Goal: Task Accomplishment & Management: Use online tool/utility

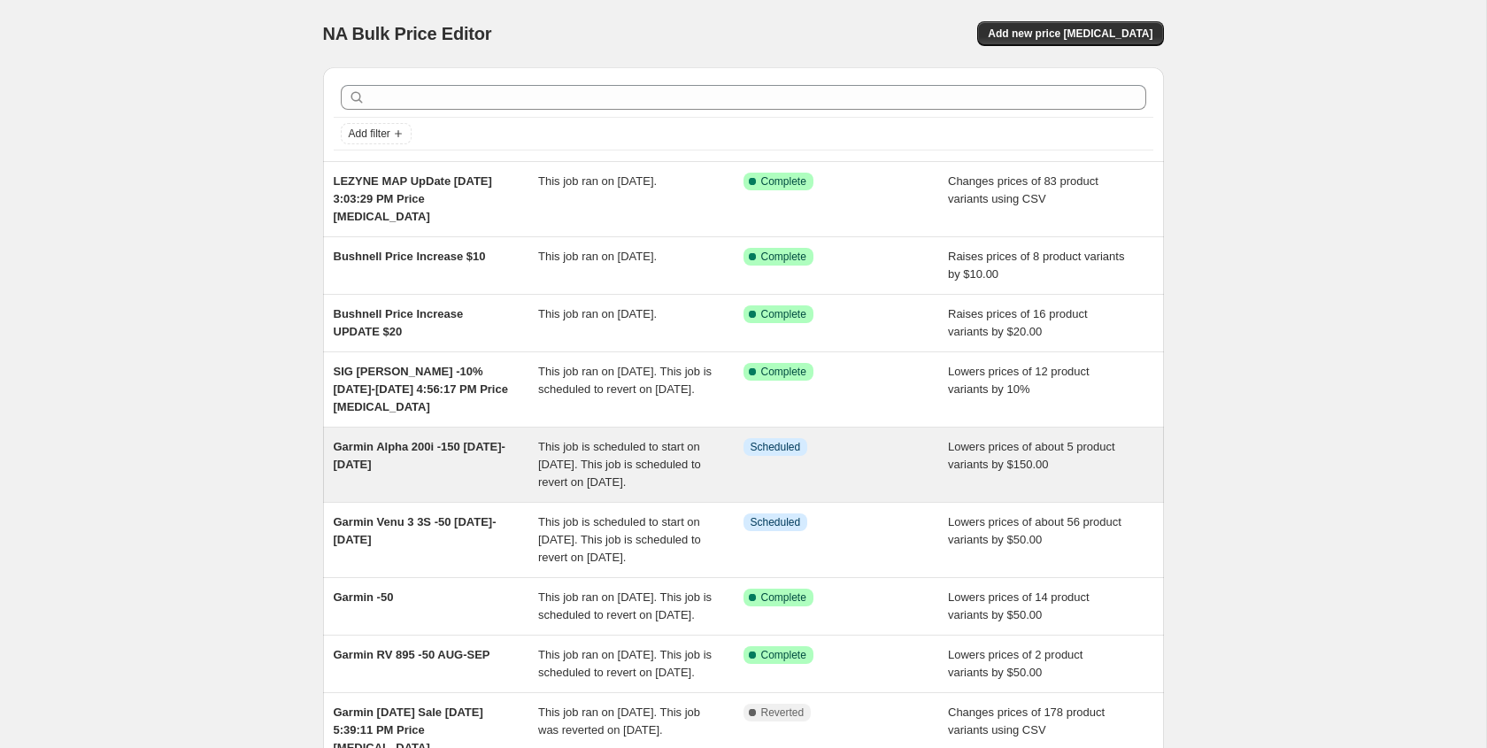
click at [430, 455] on div "Garmin Alpha 200i -150 [DATE]-[DATE]" at bounding box center [436, 464] width 205 height 53
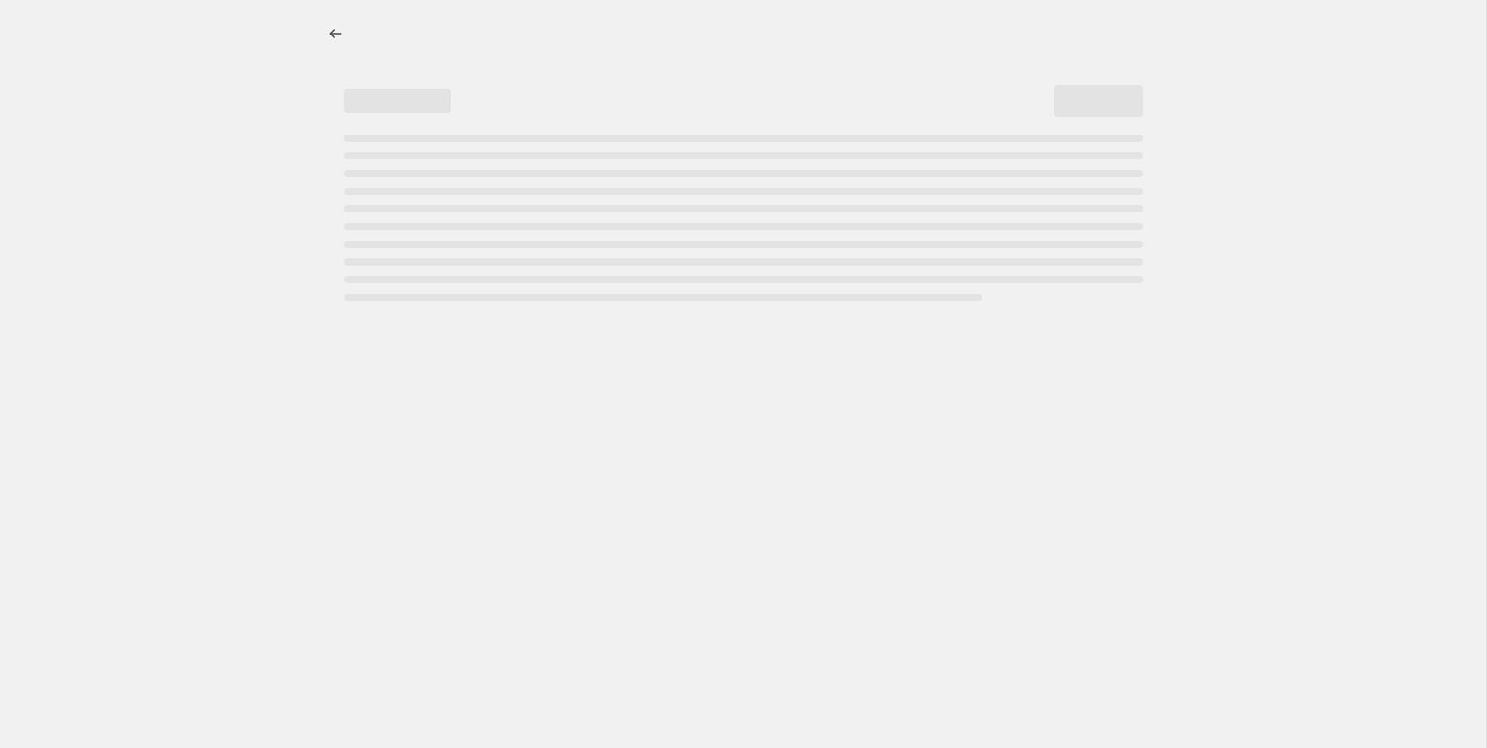
select select "by"
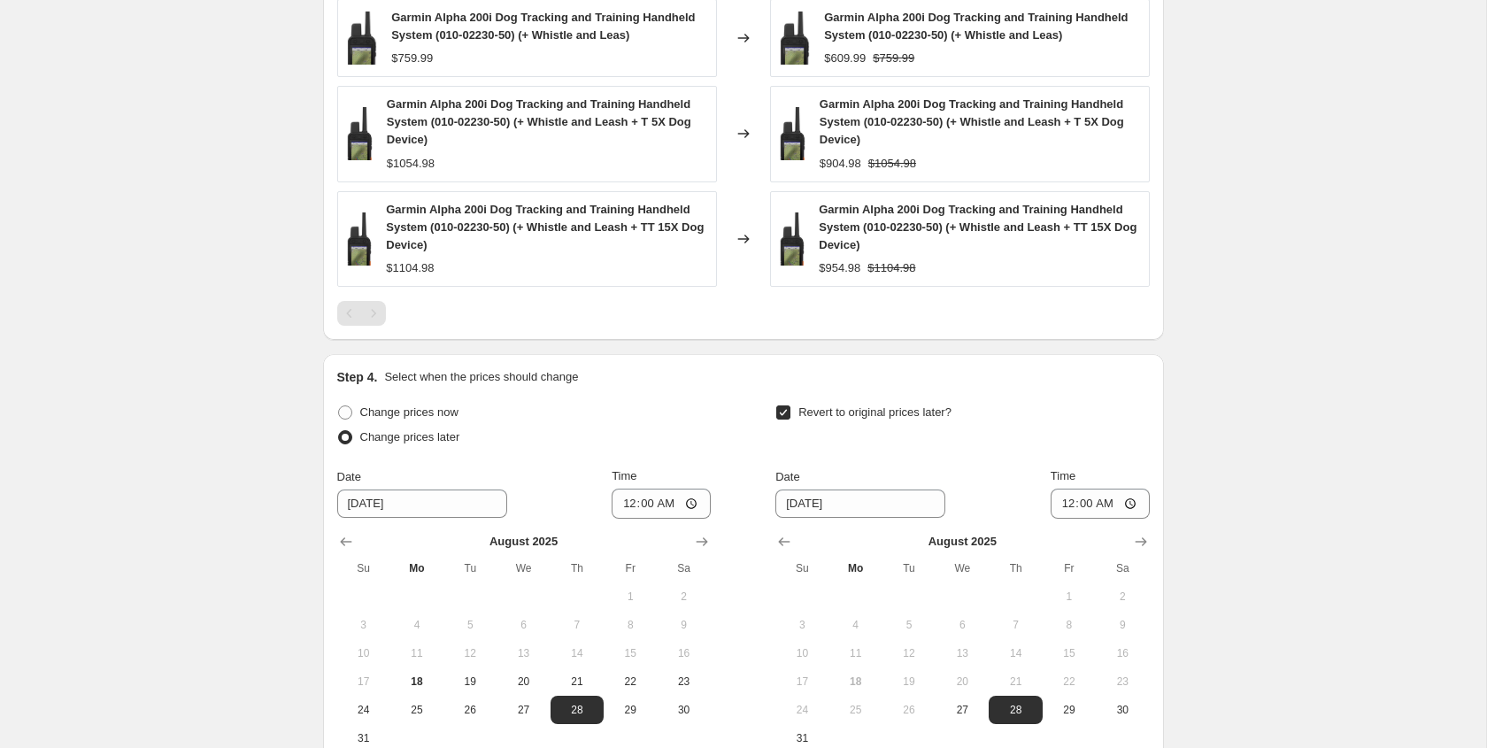
scroll to position [1596, 0]
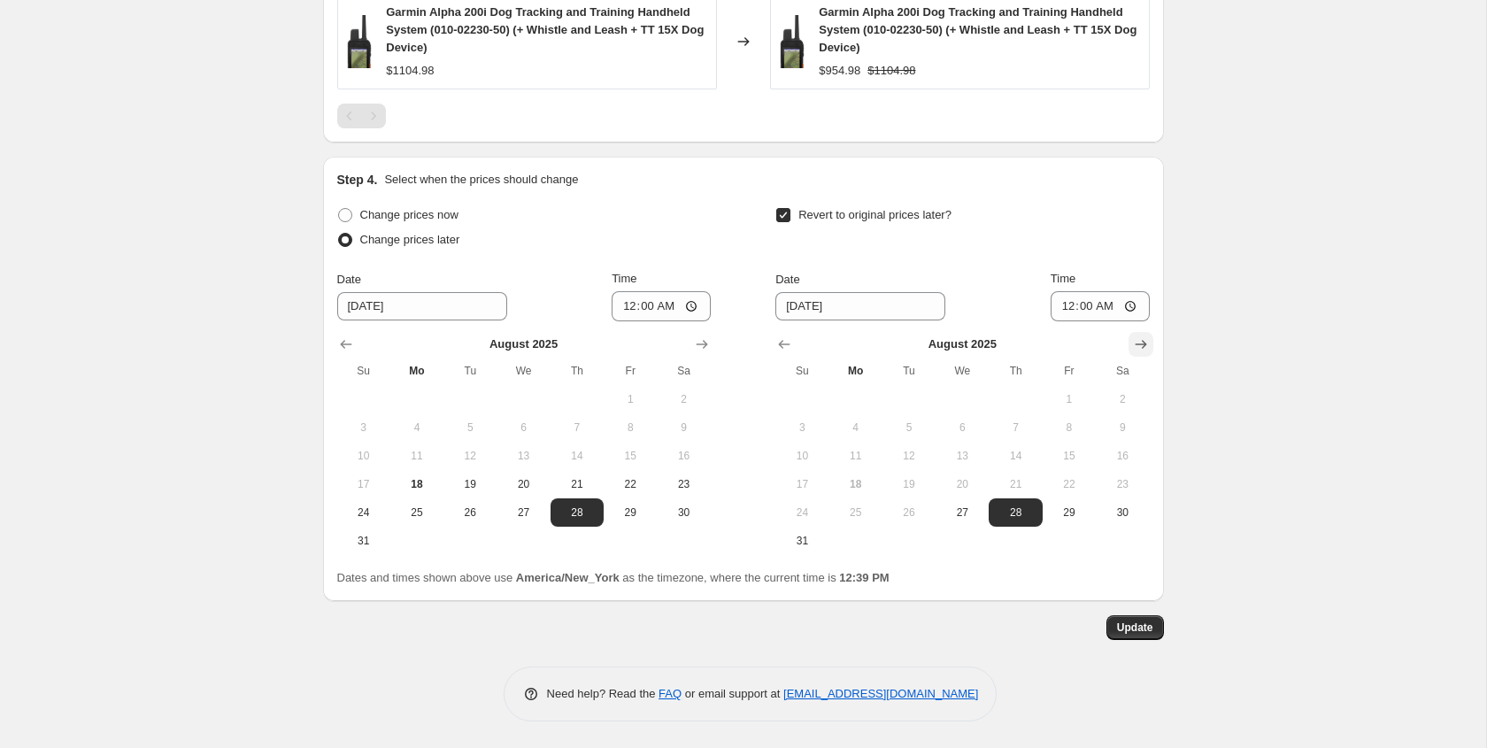
click at [1146, 349] on icon "Show next month, September 2025" at bounding box center [1141, 344] width 18 height 18
click at [920, 431] on span "9" at bounding box center [909, 427] width 39 height 14
type input "[DATE]"
click at [1142, 632] on span "Update" at bounding box center [1135, 628] width 36 height 14
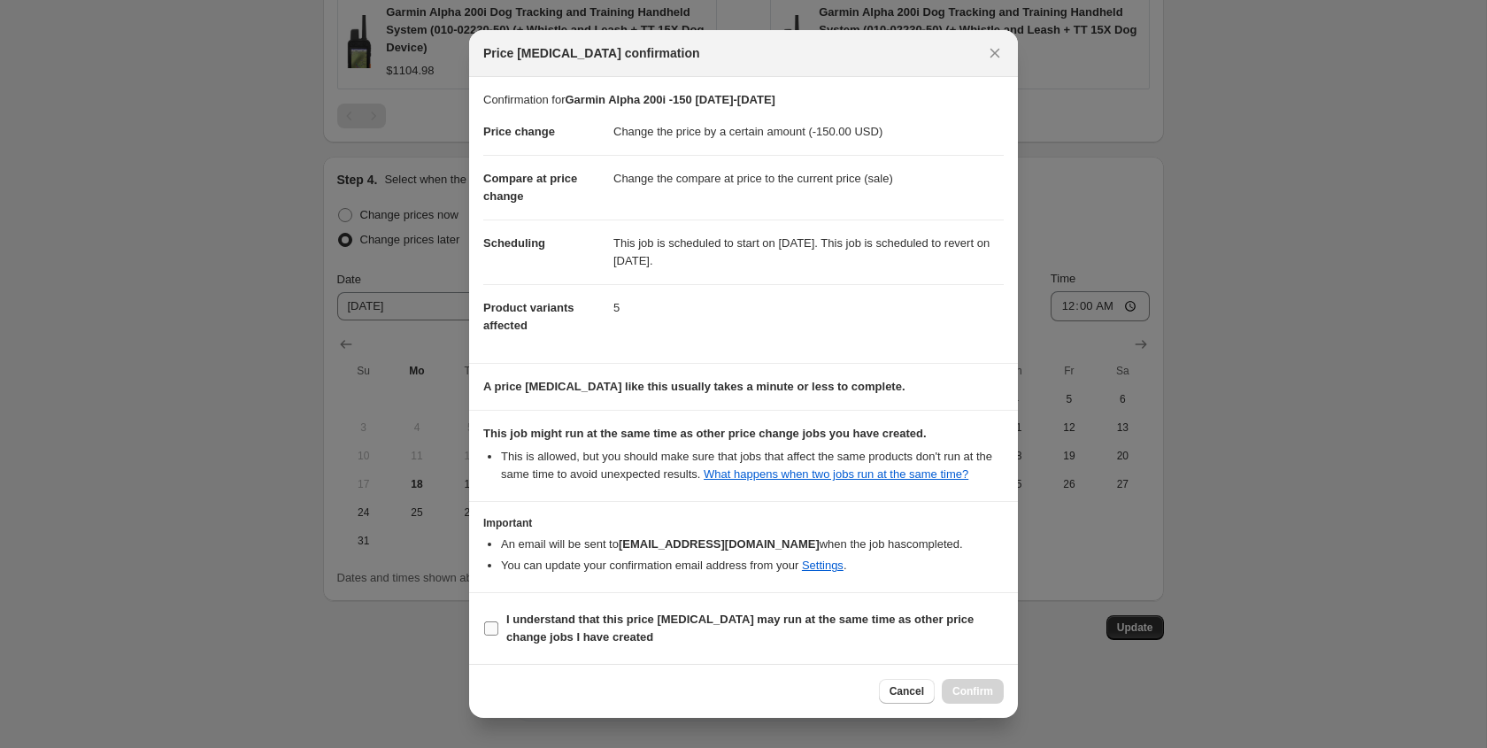
click at [495, 636] on input "I understand that this price [MEDICAL_DATA] may run at the same time as other p…" at bounding box center [491, 628] width 14 height 14
checkbox input "true"
click at [973, 694] on span "Confirm" at bounding box center [972, 691] width 41 height 14
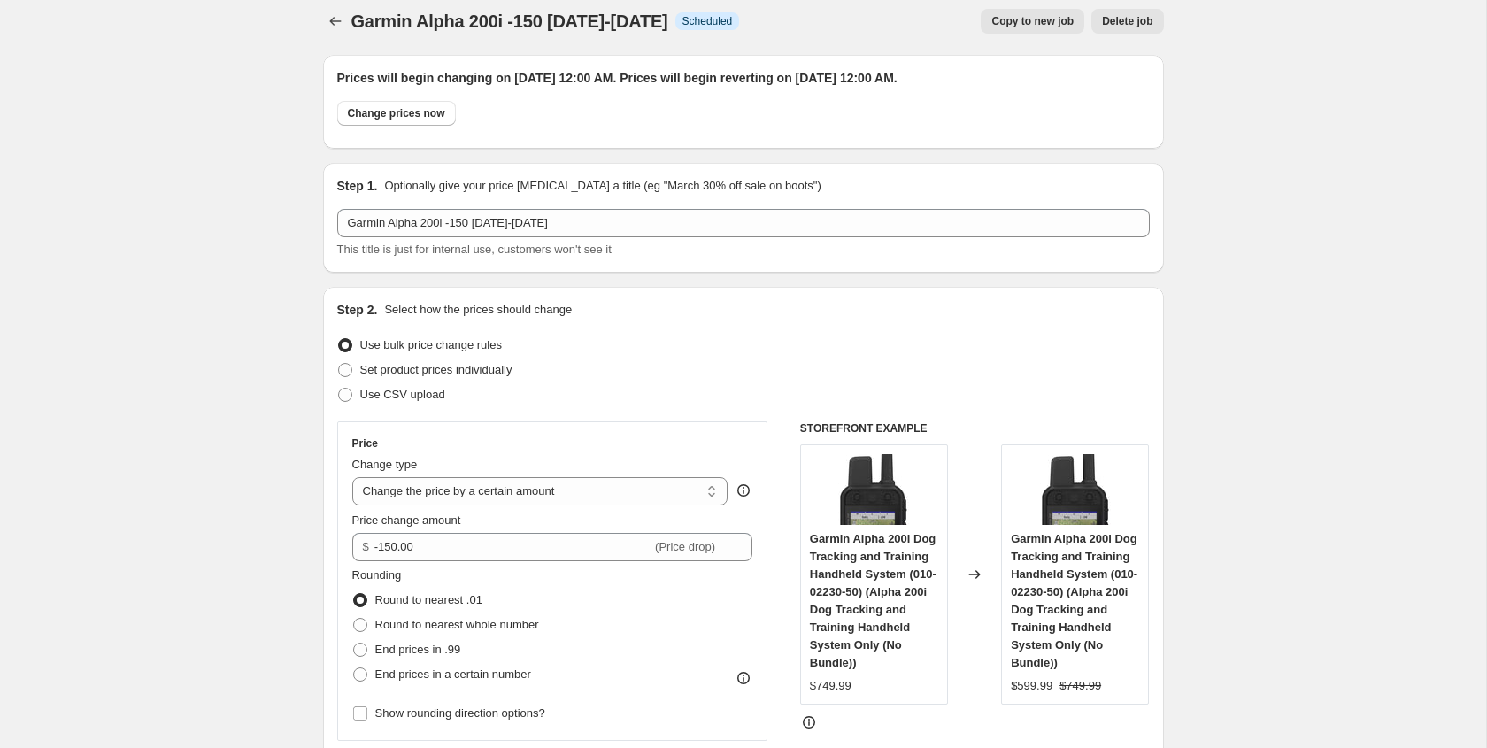
scroll to position [0, 0]
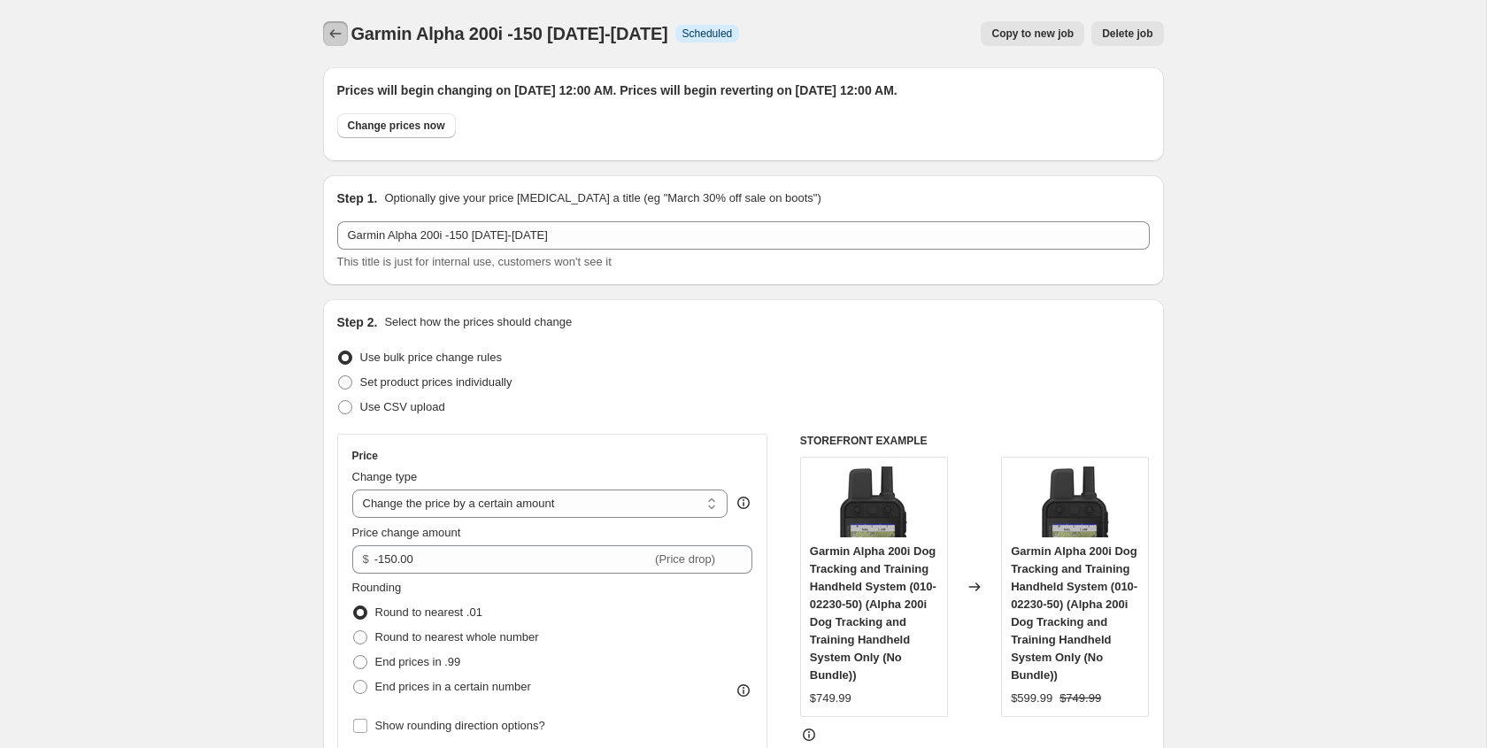
click at [330, 35] on icon "Price change jobs" at bounding box center [336, 34] width 18 height 18
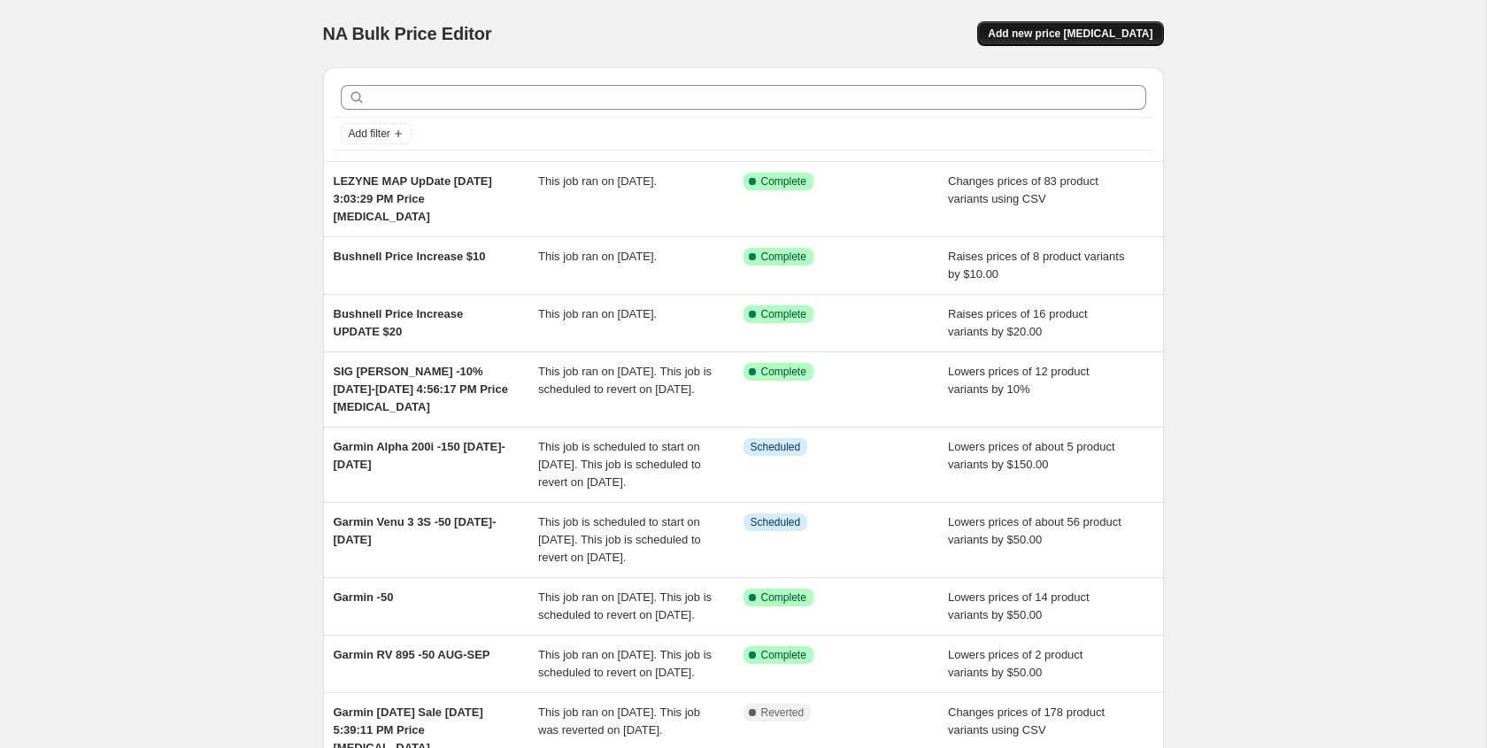
click at [1097, 34] on span "Add new price [MEDICAL_DATA]" at bounding box center [1070, 34] width 165 height 14
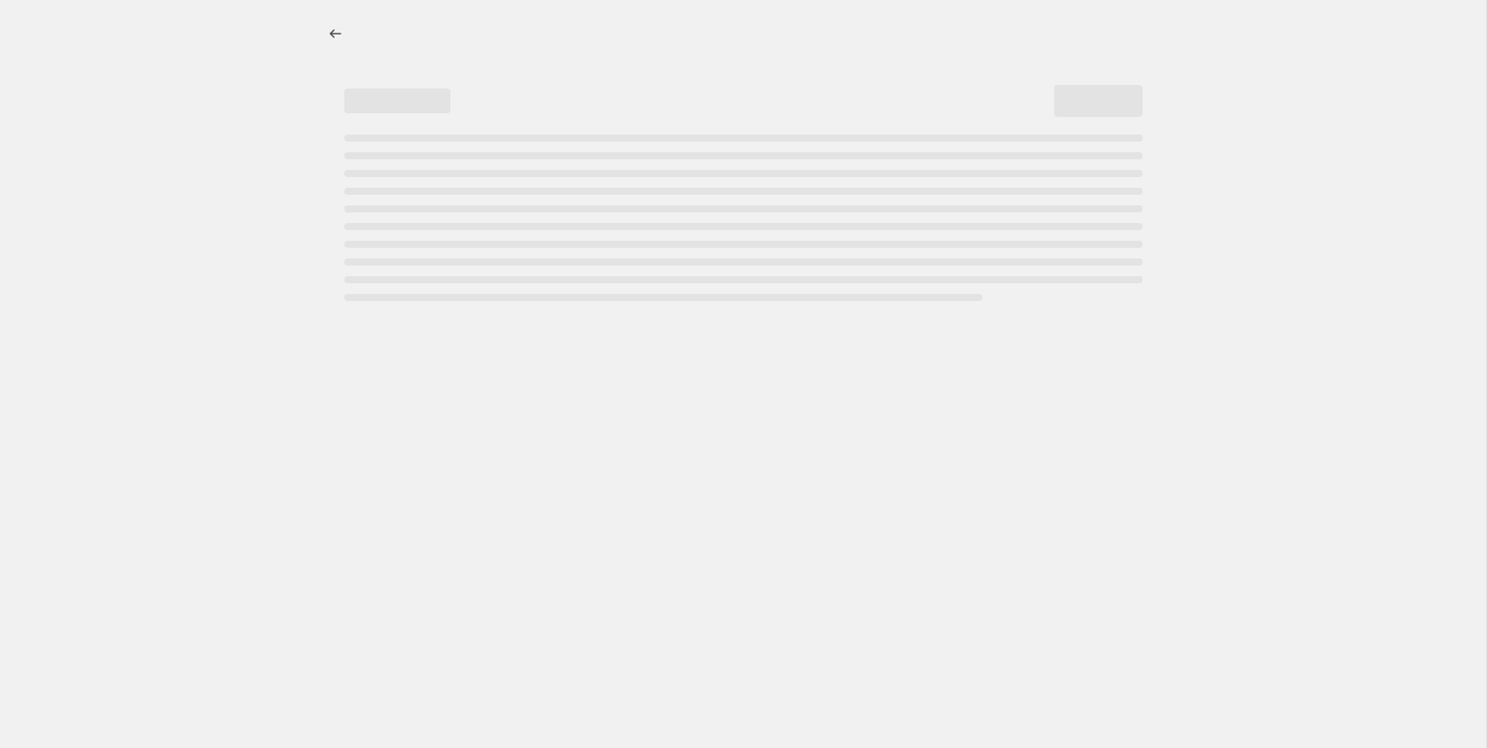
select select "percentage"
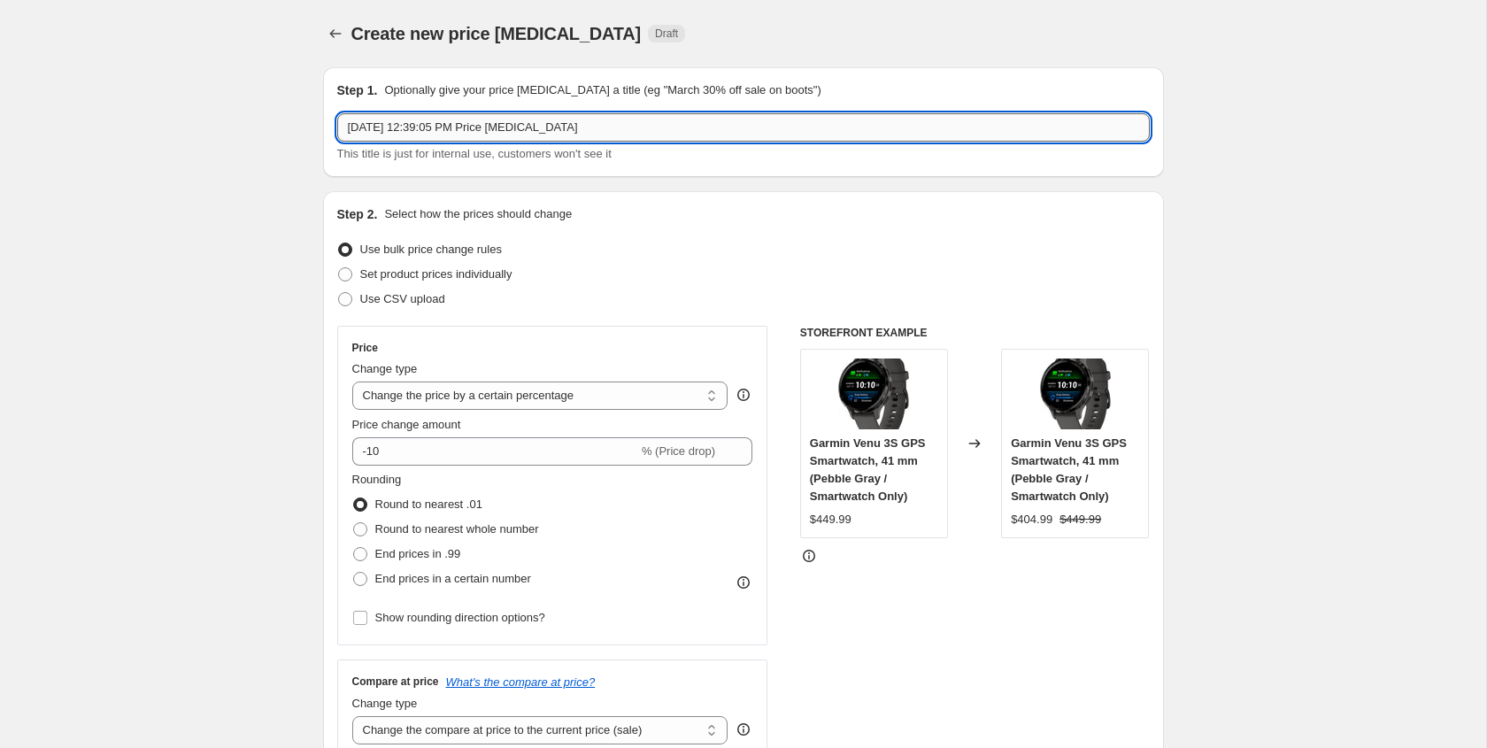
click at [353, 127] on input "[DATE] 12:39:05 PM Price [MEDICAL_DATA]" at bounding box center [743, 127] width 813 height 28
type input "Bushnell AUG SALE [DATE] 12:39:05 PM Price [MEDICAL_DATA]"
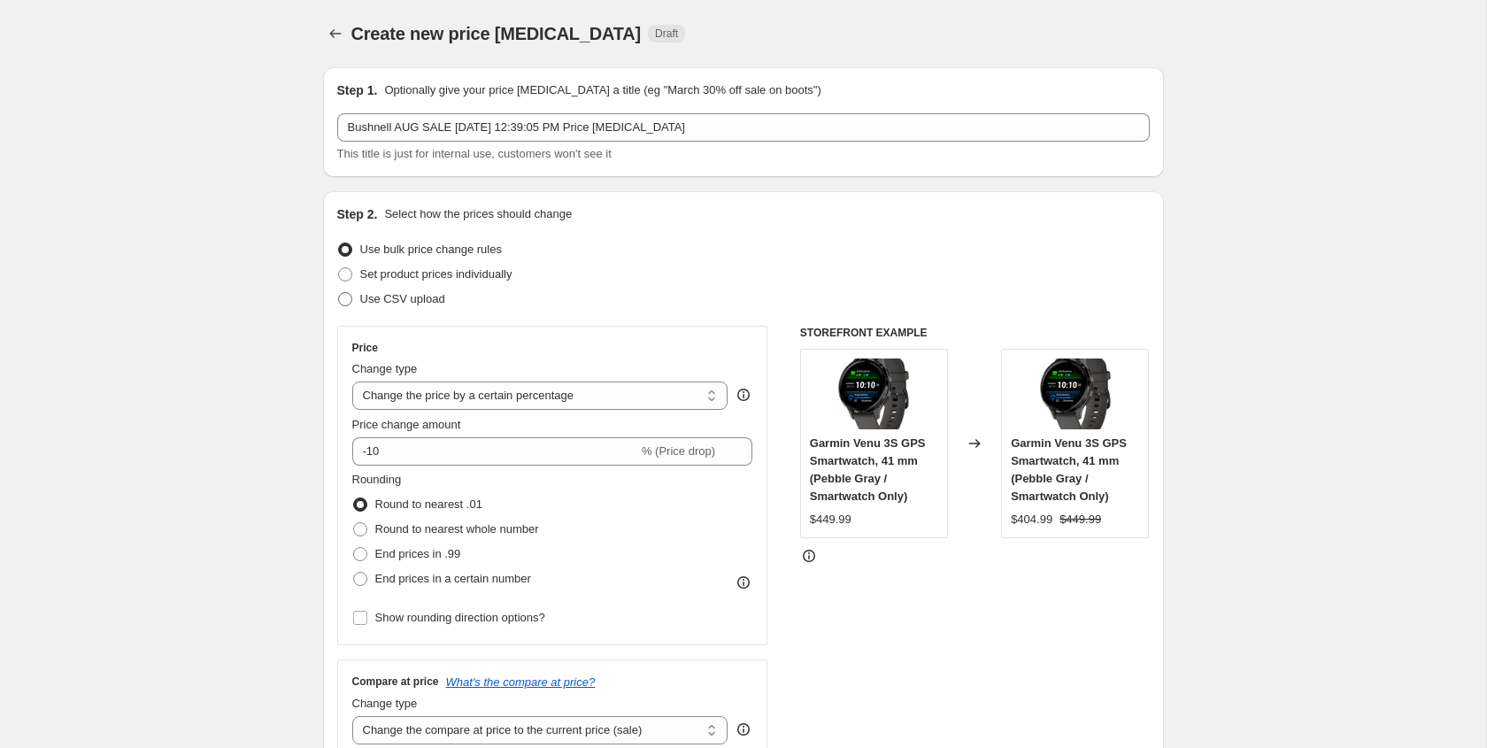
click at [344, 301] on span at bounding box center [345, 299] width 14 height 14
click at [339, 293] on input "Use CSV upload" at bounding box center [338, 292] width 1 height 1
radio input "true"
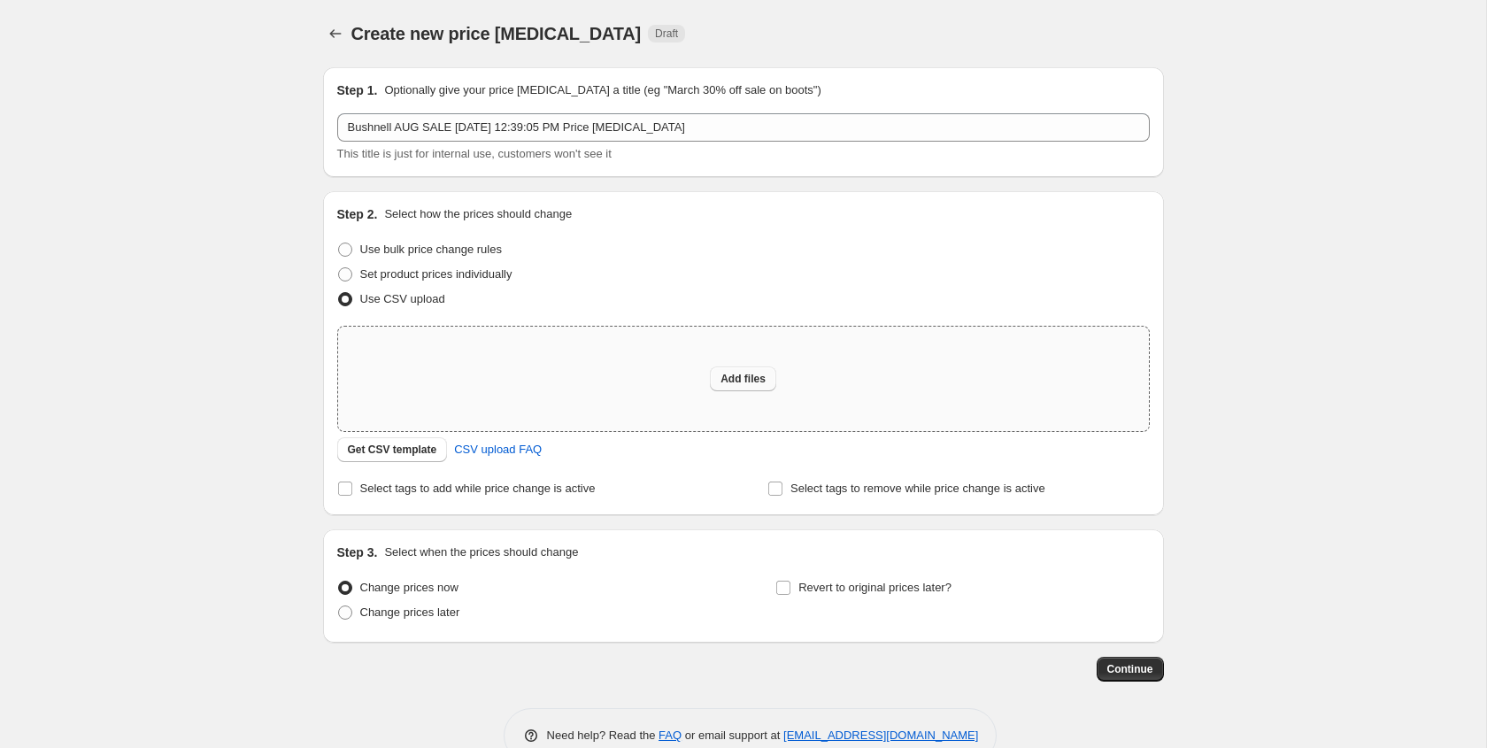
click at [744, 382] on span "Add files" at bounding box center [743, 379] width 45 height 14
type input "C:\fakepath\Shopify_W4U_BUSHNELL SALE [DATE]_Template.csv"
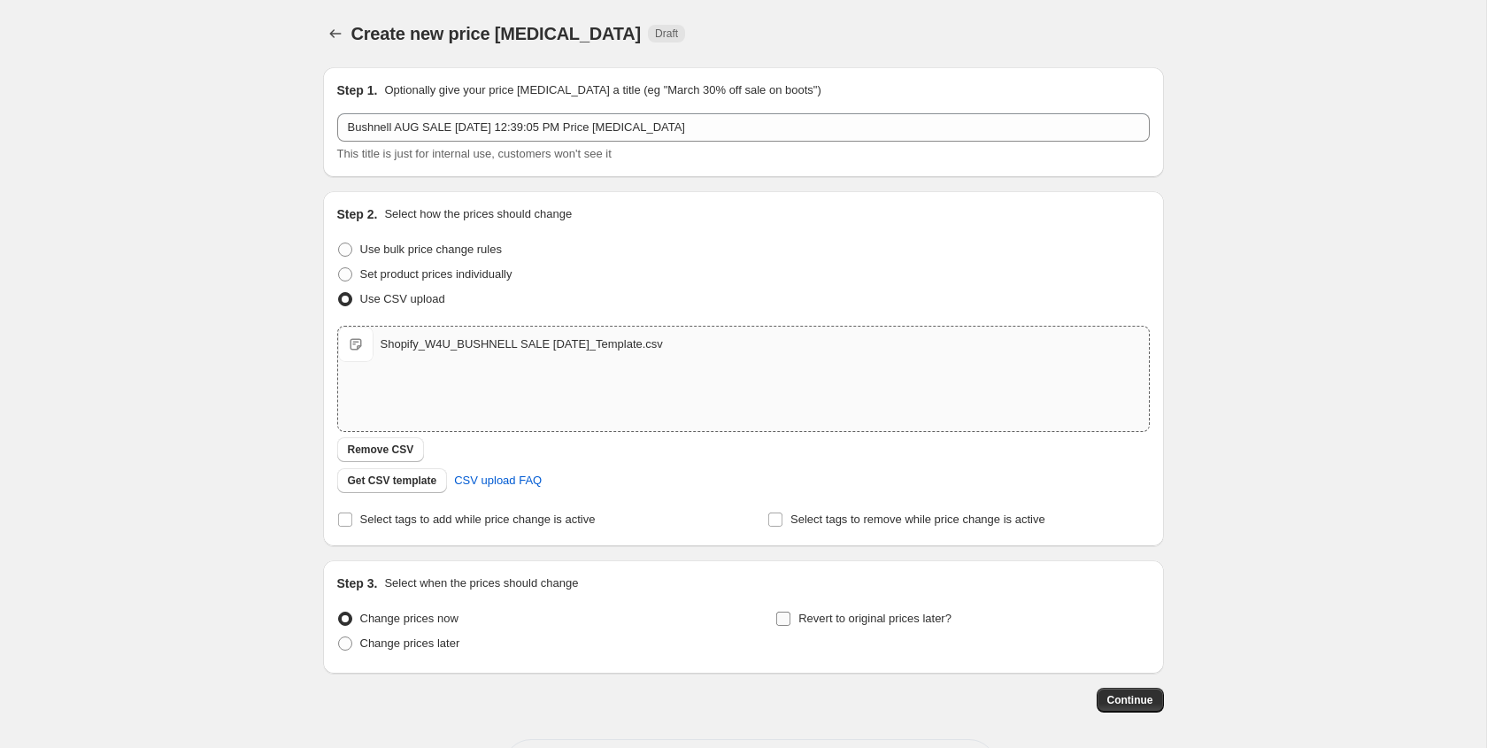
click at [785, 619] on input "Revert to original prices later?" at bounding box center [783, 619] width 14 height 14
checkbox input "true"
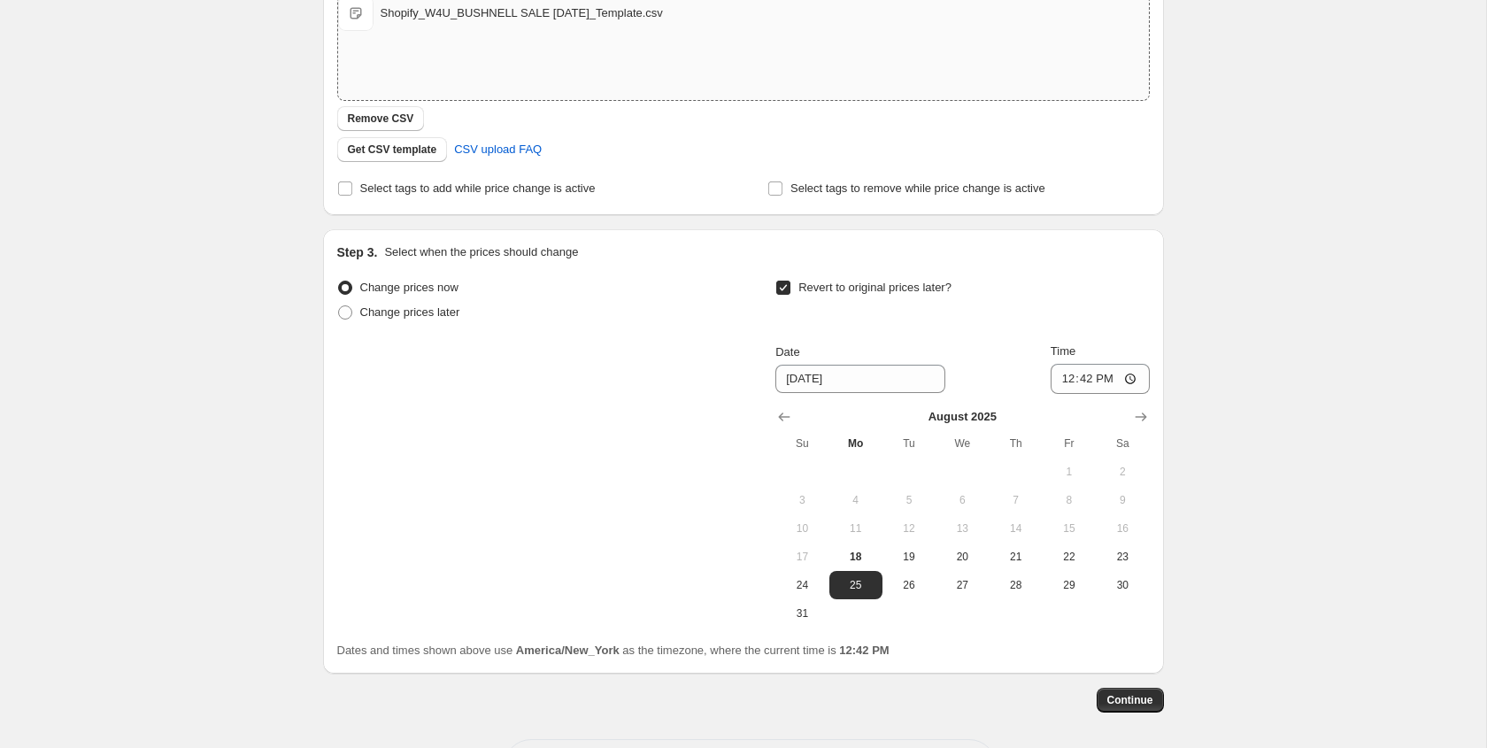
scroll to position [334, 0]
click at [1141, 413] on icon "Show next month, September 2025" at bounding box center [1141, 414] width 12 height 9
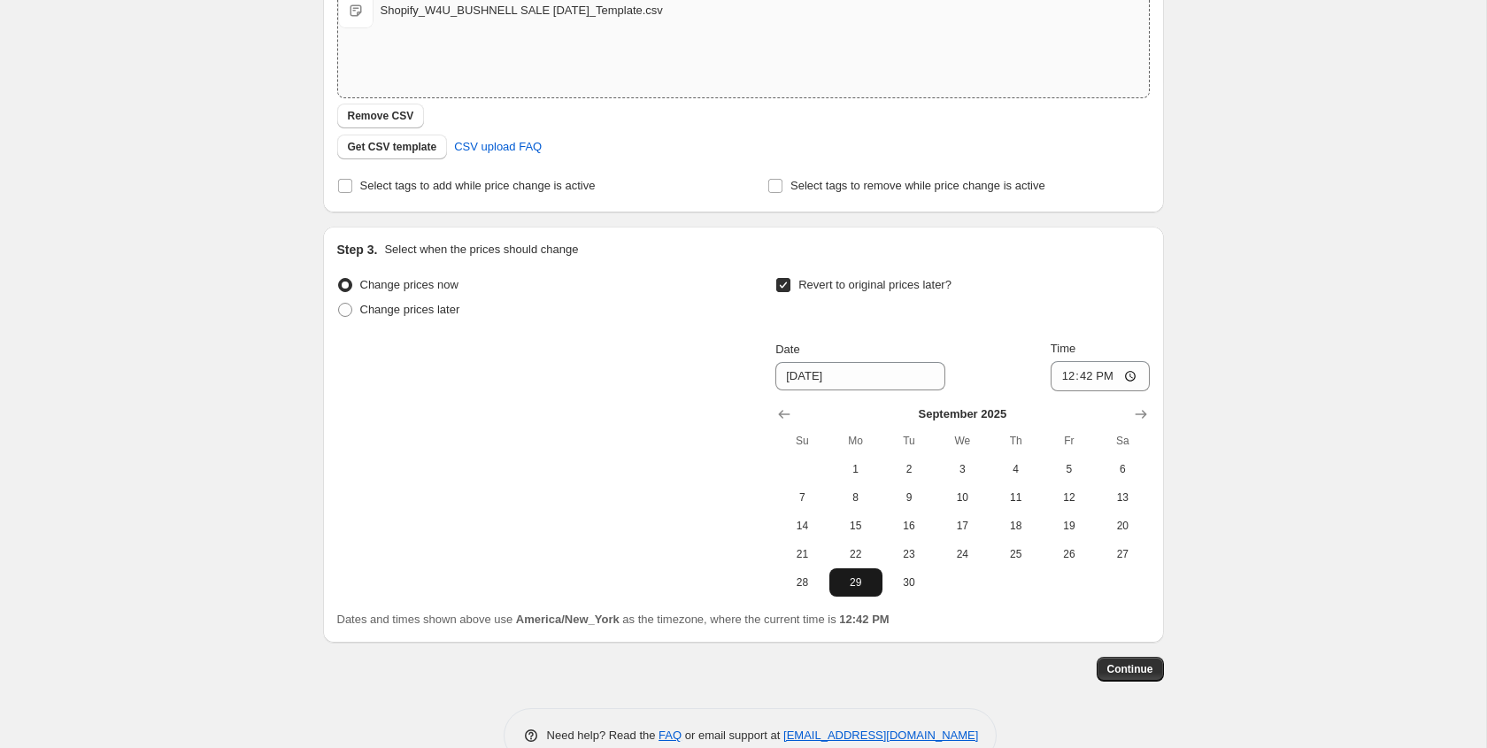
click at [864, 583] on span "29" at bounding box center [855, 582] width 39 height 14
type input "[DATE]"
click at [1063, 375] on input "12:42" at bounding box center [1100, 376] width 99 height 30
type input "00:00"
click at [994, 358] on div "Date [DATE] Time 00:00" at bounding box center [962, 365] width 374 height 51
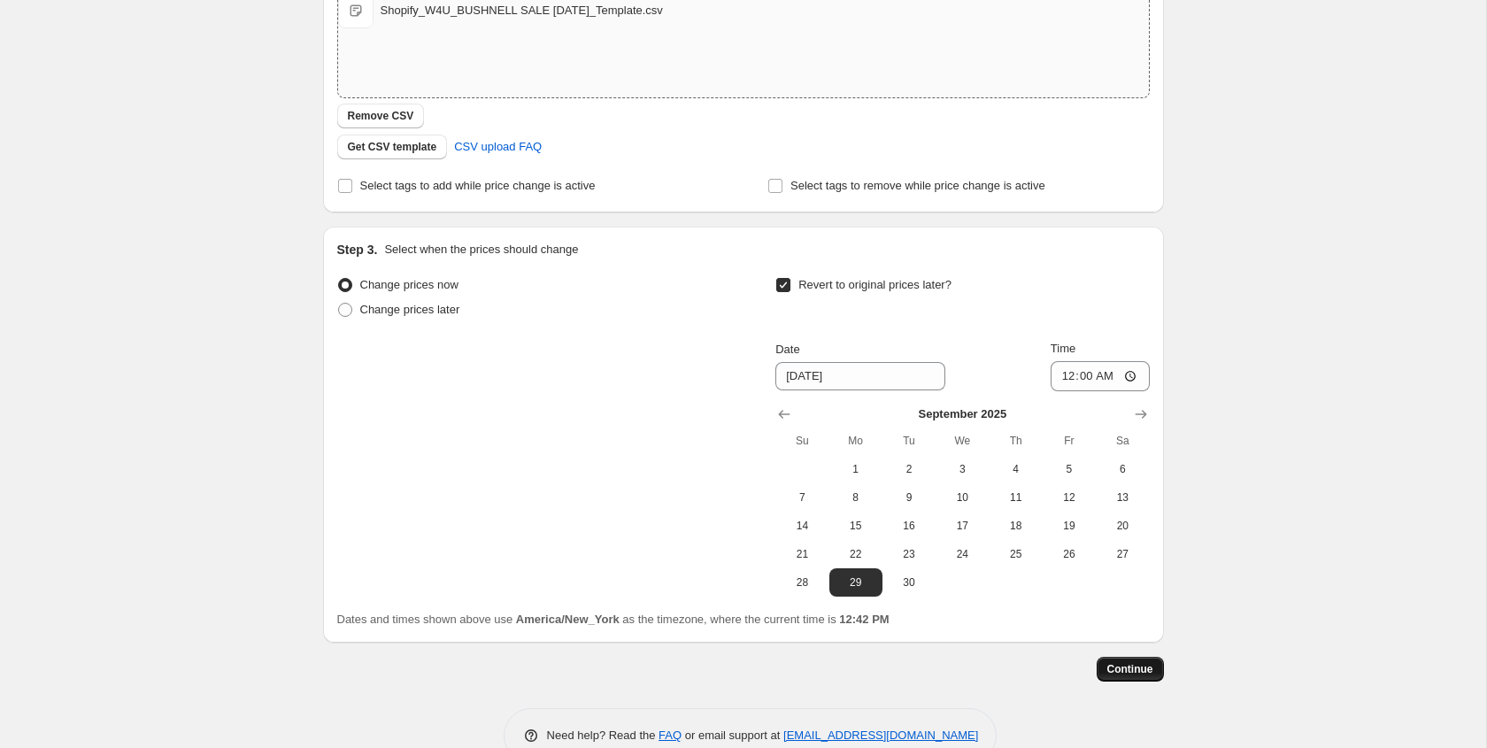
click at [1148, 674] on span "Continue" at bounding box center [1130, 669] width 46 height 14
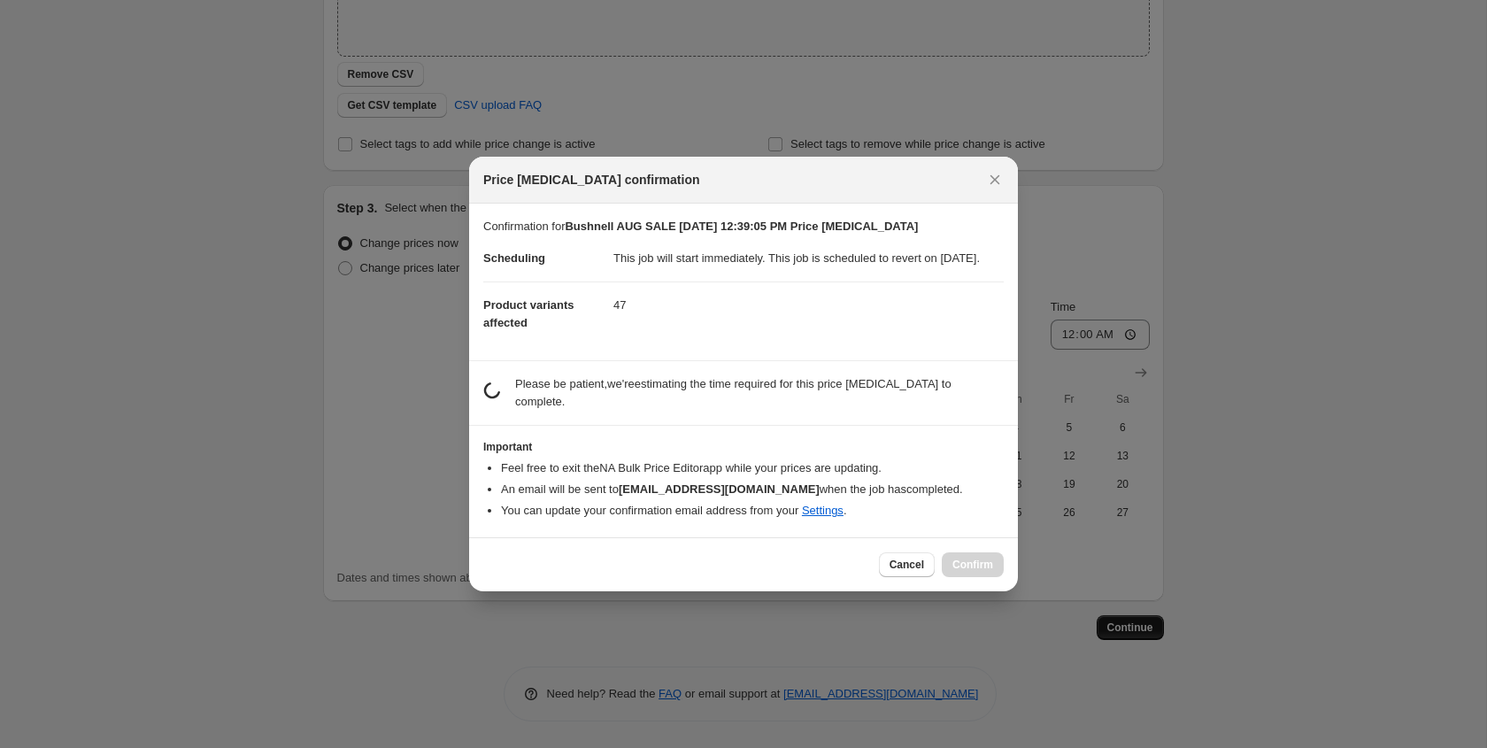
scroll to position [0, 0]
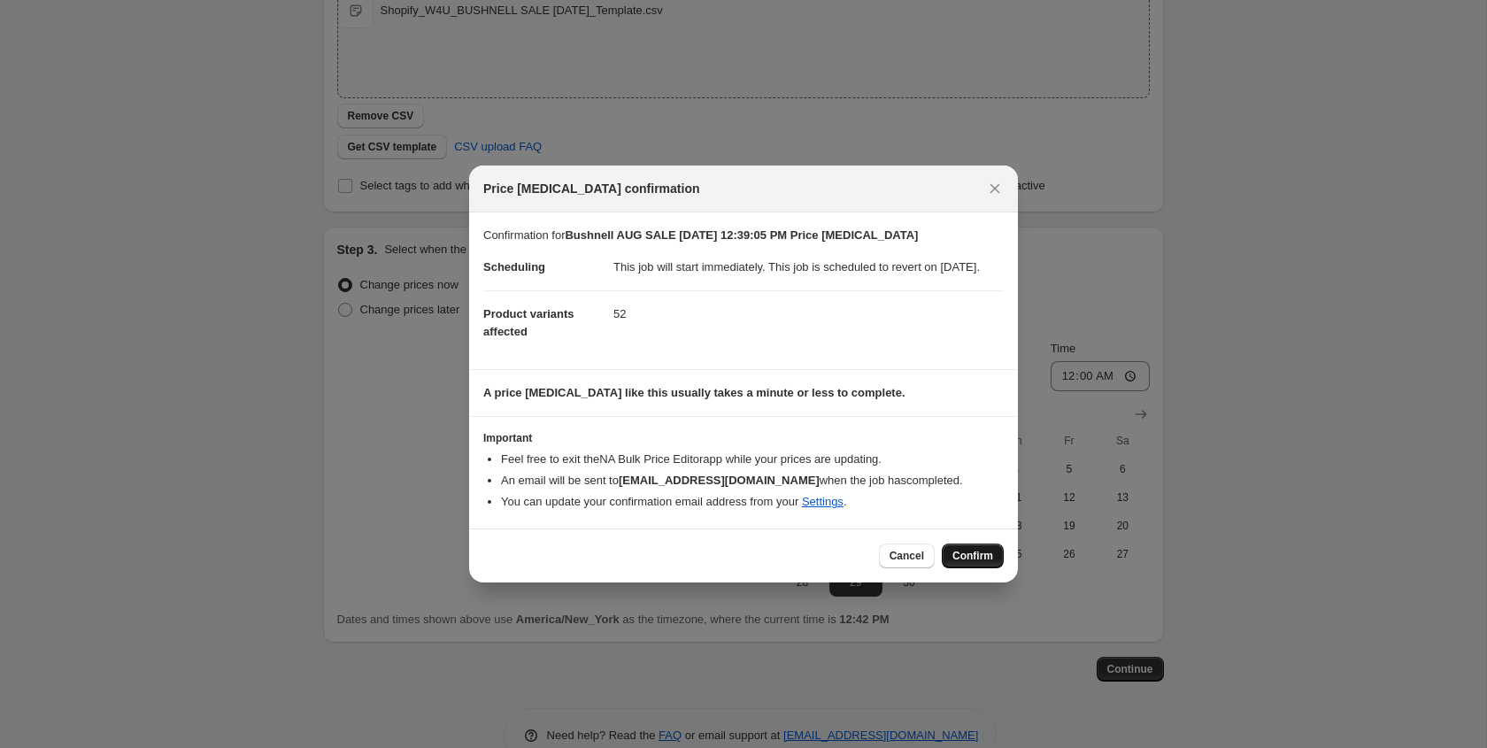
click at [969, 563] on span "Confirm" at bounding box center [972, 556] width 41 height 14
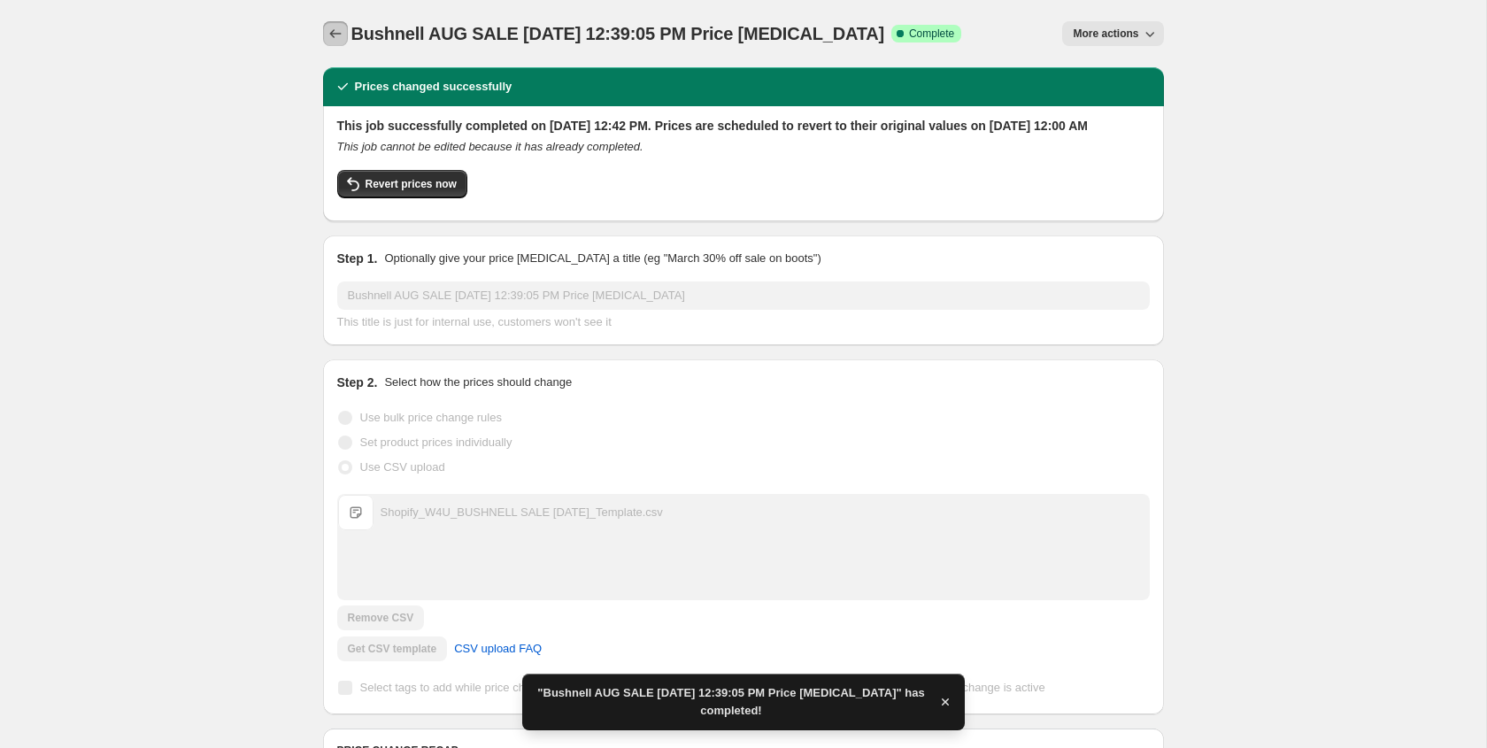
click at [333, 38] on icon "Price change jobs" at bounding box center [336, 34] width 18 height 18
